Goal: Task Accomplishment & Management: Manage account settings

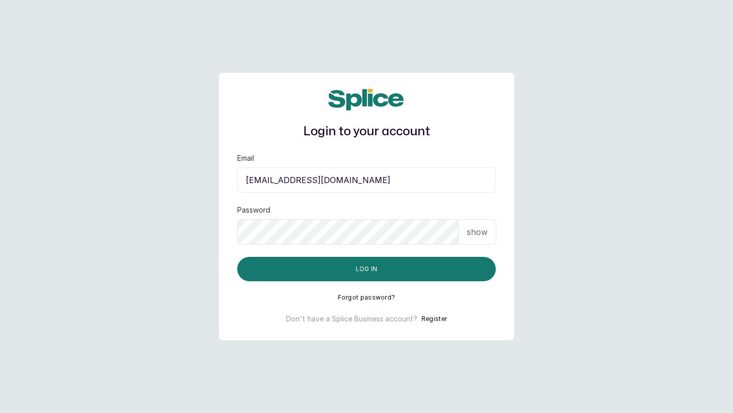
click at [475, 240] on div "show" at bounding box center [477, 231] width 38 height 25
click at [344, 180] on input "[EMAIL_ADDRESS][DOMAIN_NAME]" at bounding box center [366, 179] width 258 height 25
paste input "[EMAIL_ADDRESS]"
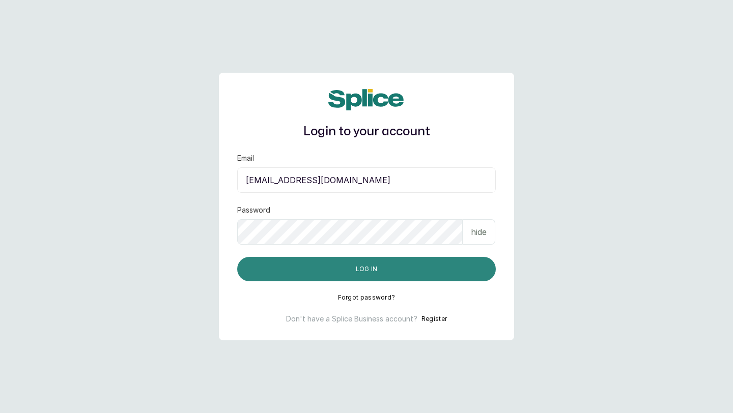
type input "[EMAIL_ADDRESS][DOMAIN_NAME]"
click at [384, 271] on button "Log in" at bounding box center [366, 269] width 258 height 24
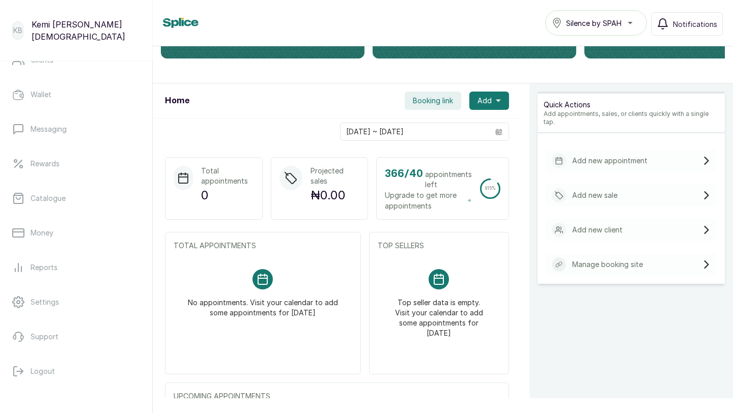
scroll to position [271, 0]
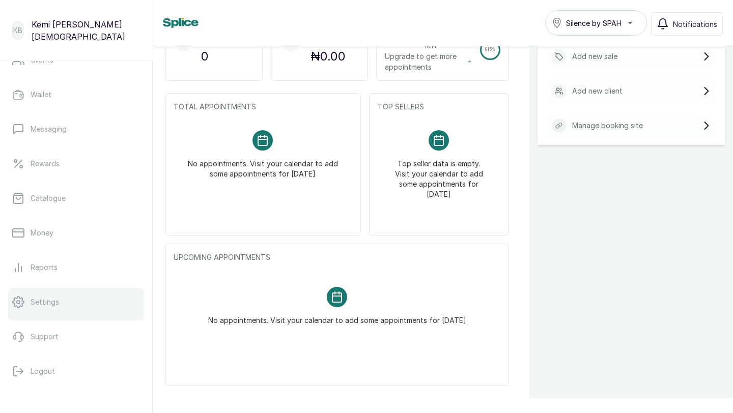
click at [43, 315] on link "Settings" at bounding box center [76, 302] width 136 height 28
